Goal: Navigation & Orientation: Find specific page/section

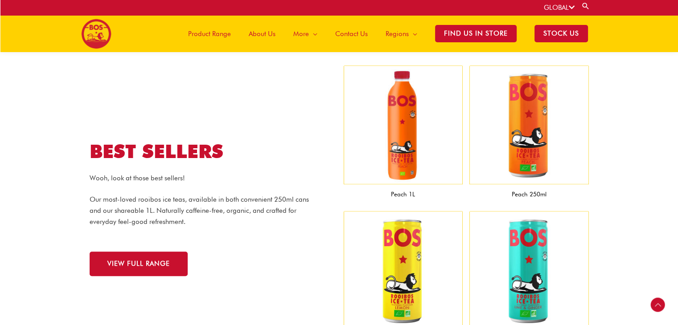
scroll to position [756, 0]
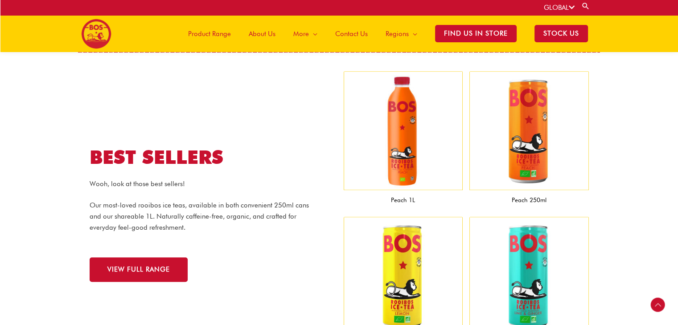
click at [219, 32] on span "Product Range" at bounding box center [209, 34] width 43 height 27
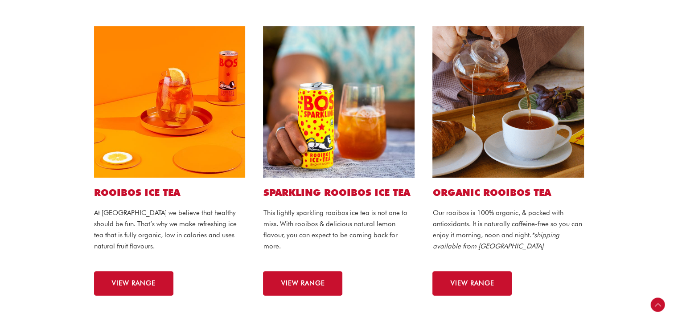
scroll to position [223, 0]
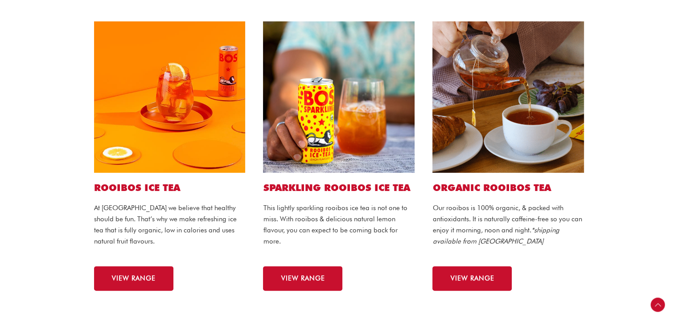
click at [168, 189] on h2 "ROOIBOS ICE TEA" at bounding box center [170, 188] width 152 height 12
click at [151, 277] on span "VIEW RANGE" at bounding box center [134, 278] width 44 height 7
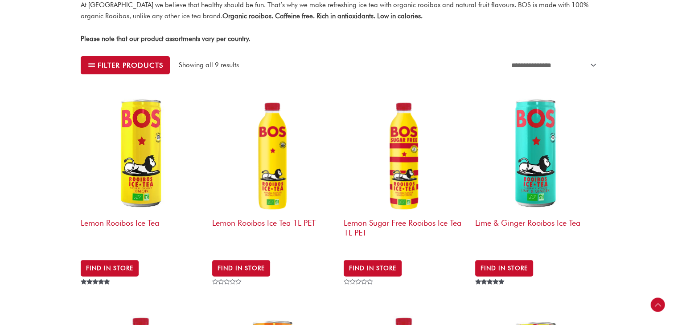
scroll to position [267, 0]
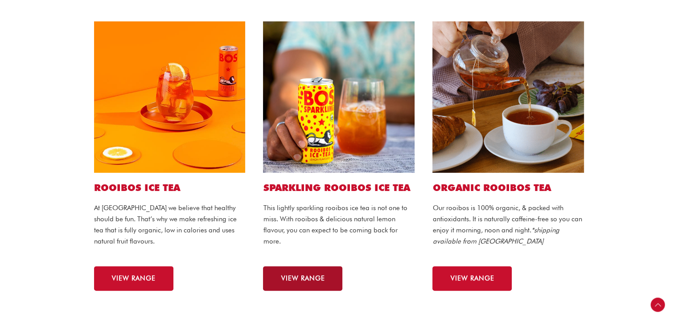
click at [314, 279] on span "VIEW RANGE" at bounding box center [303, 278] width 44 height 7
